Goal: Task Accomplishment & Management: Complete application form

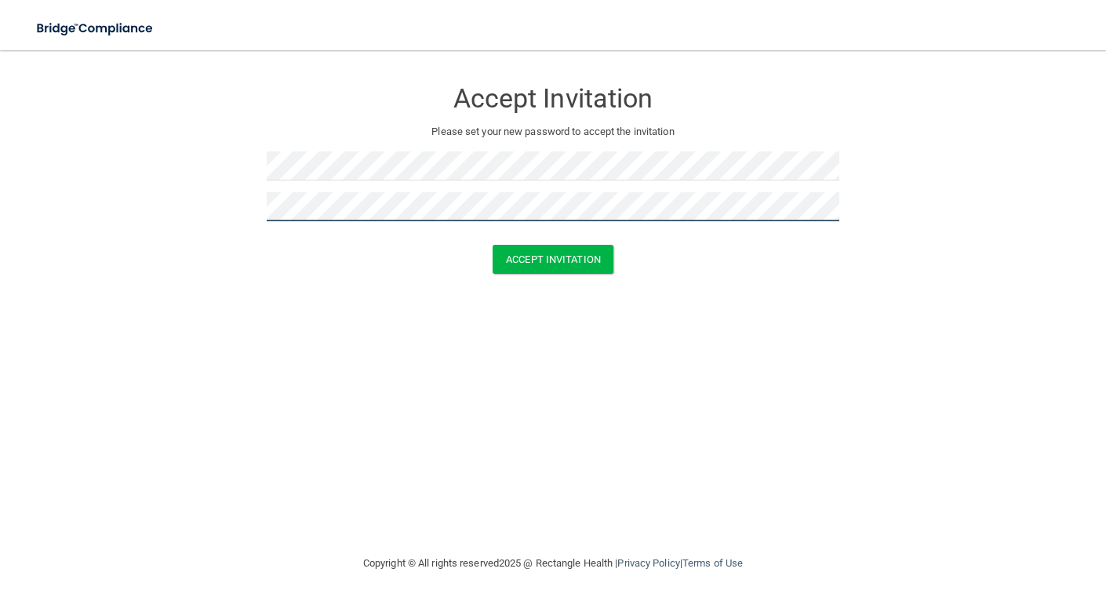
click at [493, 245] on button "Accept Invitation" at bounding box center [553, 259] width 121 height 29
click at [493, 267] on button "Accept Invitation" at bounding box center [553, 281] width 121 height 29
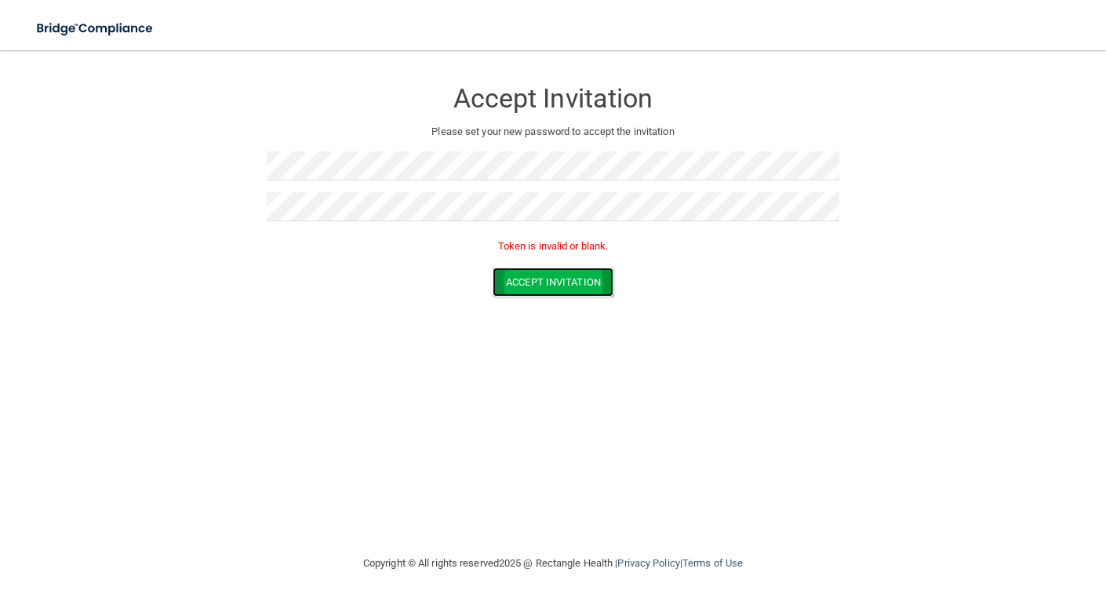
click at [518, 286] on button "Accept Invitation" at bounding box center [553, 281] width 121 height 29
click at [527, 299] on form "Accept Invitation Please set your new password to accept the invitation Token i…" at bounding box center [552, 190] width 1043 height 249
click at [544, 288] on button "Accept Invitation" at bounding box center [553, 281] width 121 height 29
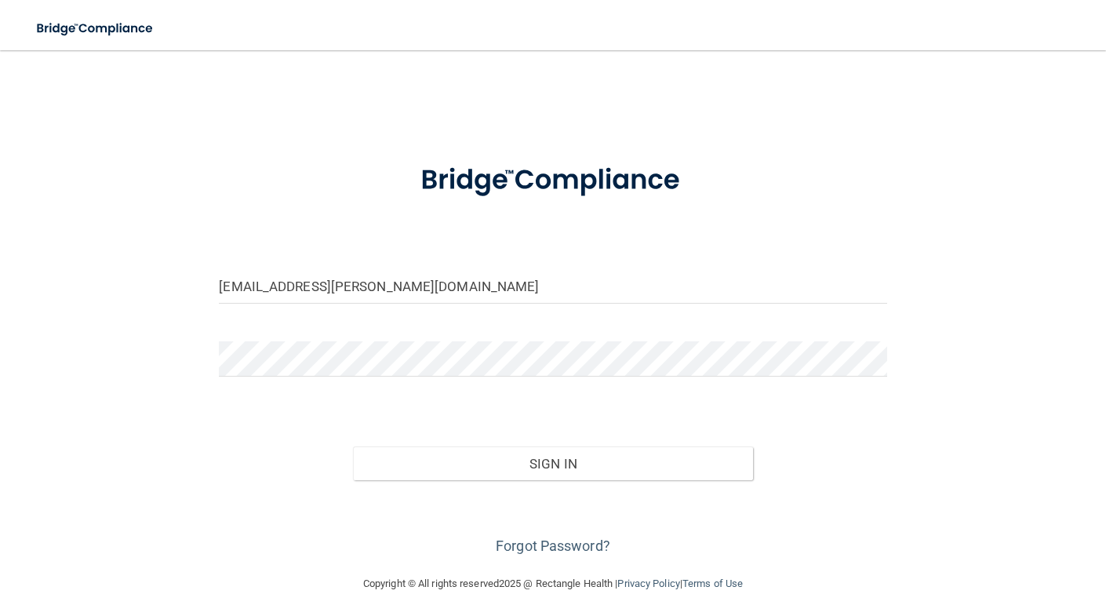
click at [353, 446] on button "Sign In" at bounding box center [553, 463] width 401 height 35
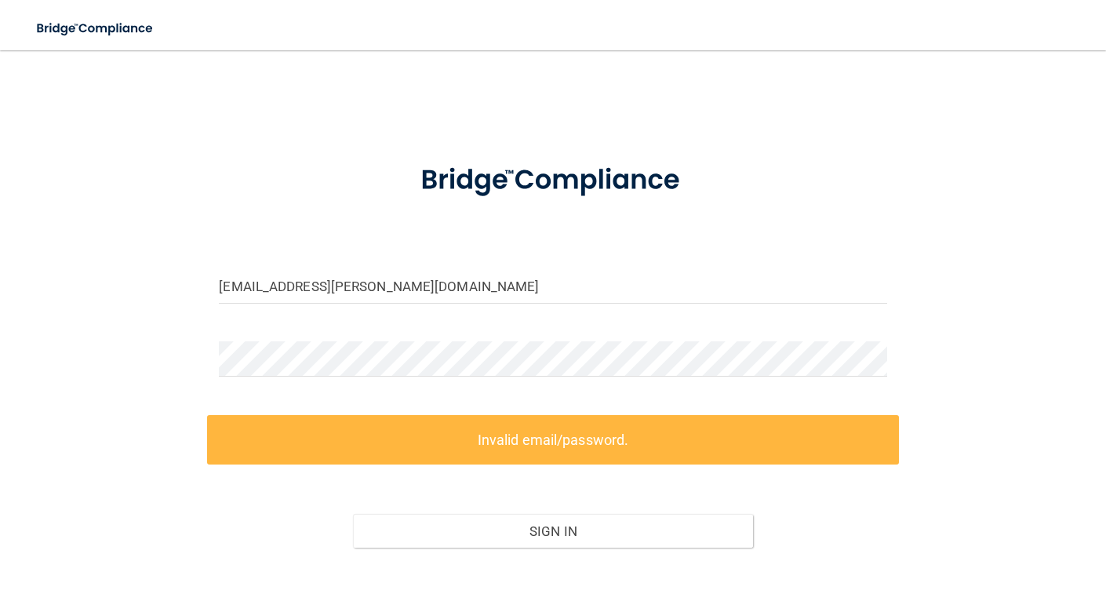
click at [569, 449] on label "Invalid email/password." at bounding box center [552, 439] width 691 height 49
